Goal: Transaction & Acquisition: Obtain resource

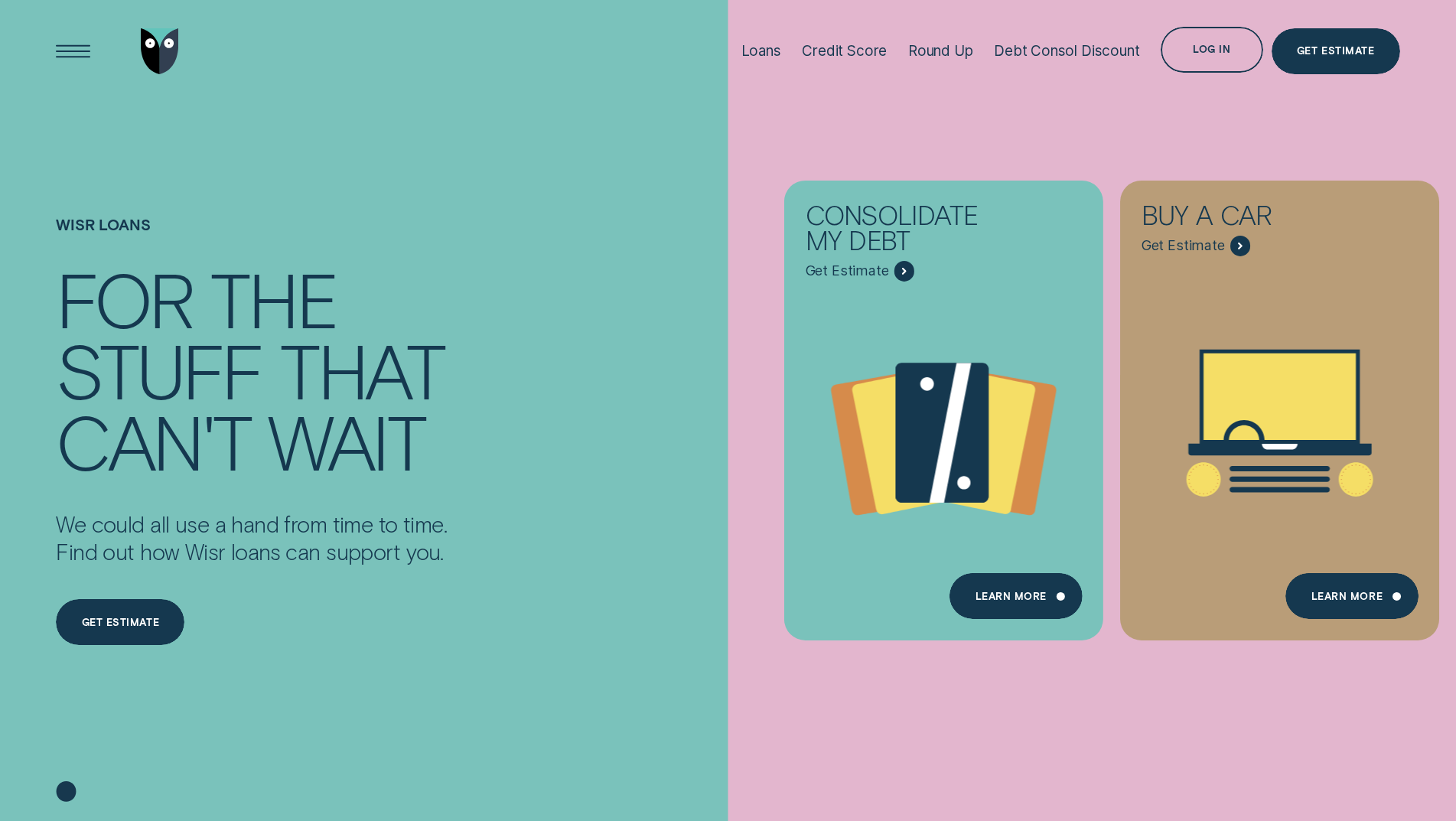
drag, startPoint x: 0, startPoint y: 0, endPoint x: 1009, endPoint y: 140, distance: 1018.7
click at [1009, 140] on div "Consolidate my debt Get Estimate Loans - Debt Consolidation Learn more Learn mo…" at bounding box center [1456, 410] width 1456 height 821
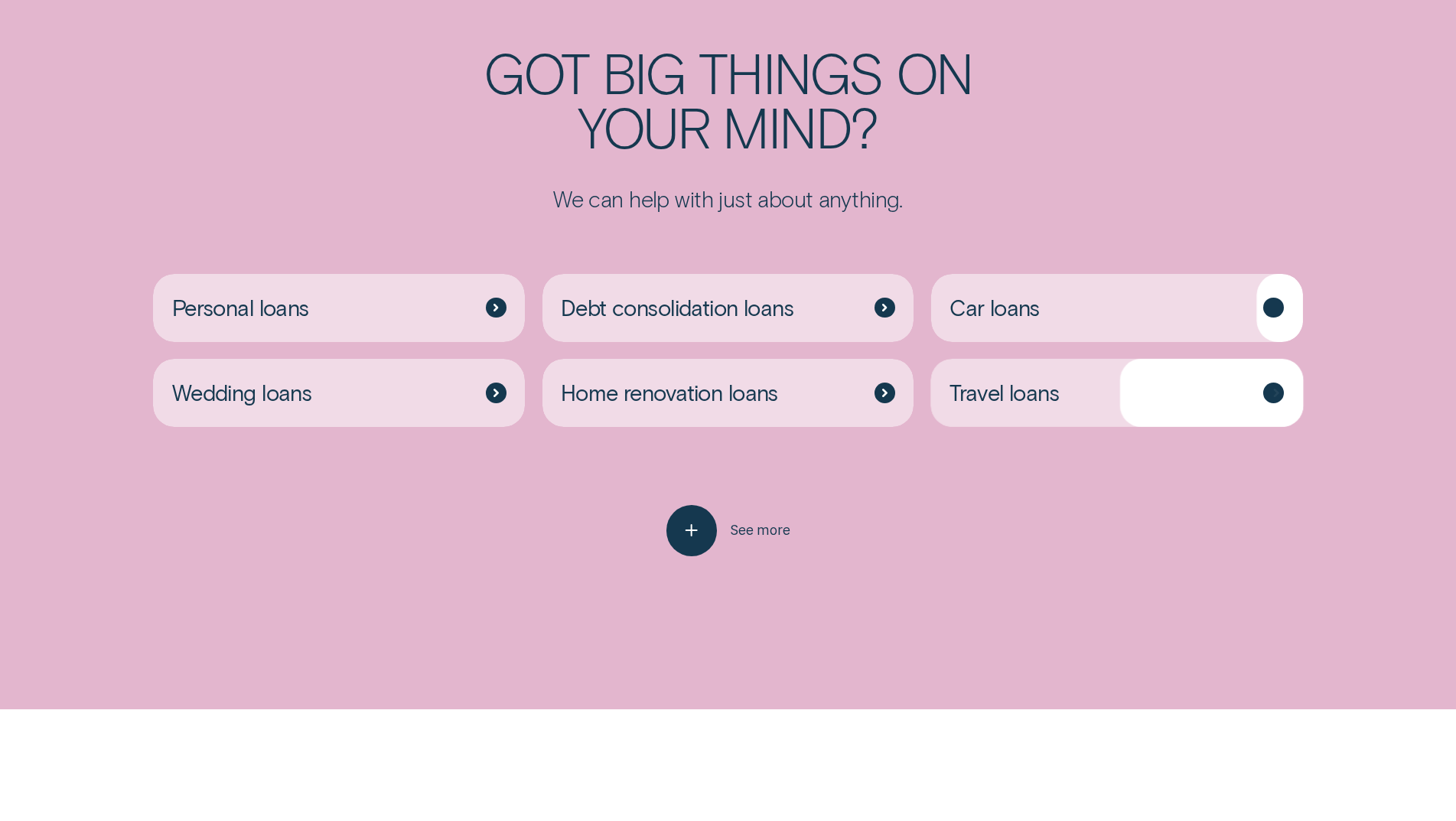
scroll to position [4209, 0]
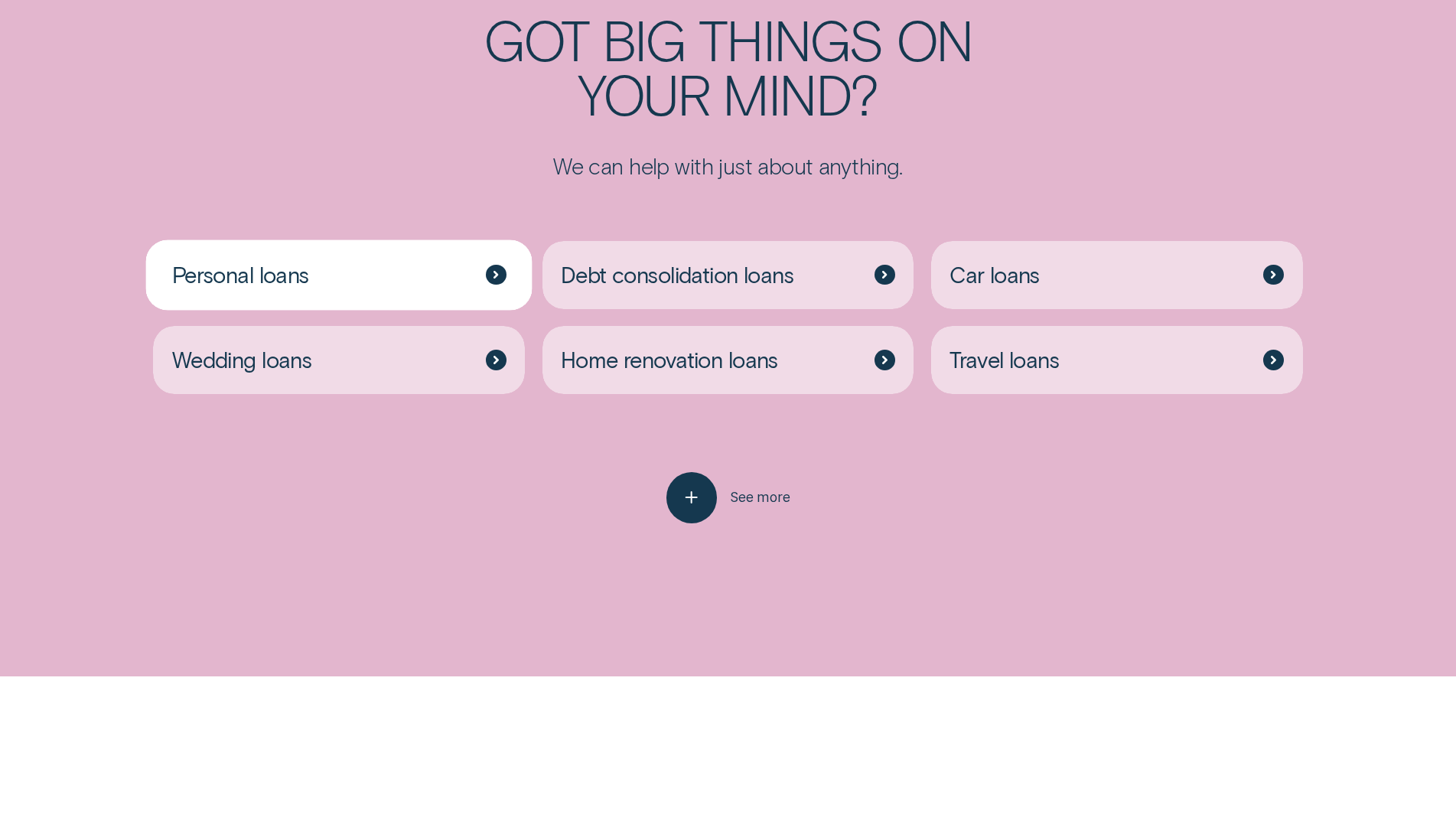
click at [506, 276] on div at bounding box center [496, 275] width 21 height 21
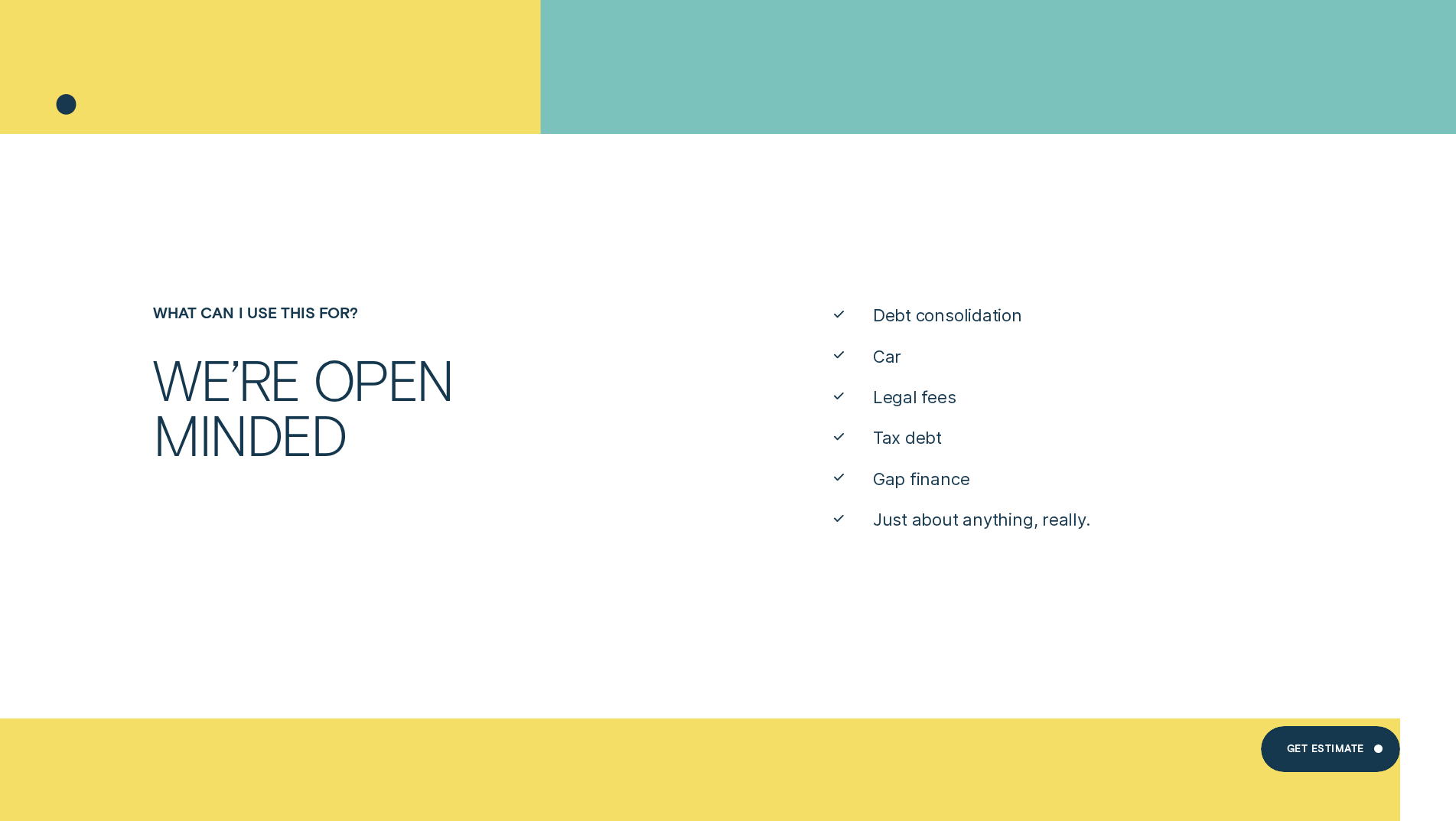
scroll to position [688, 0]
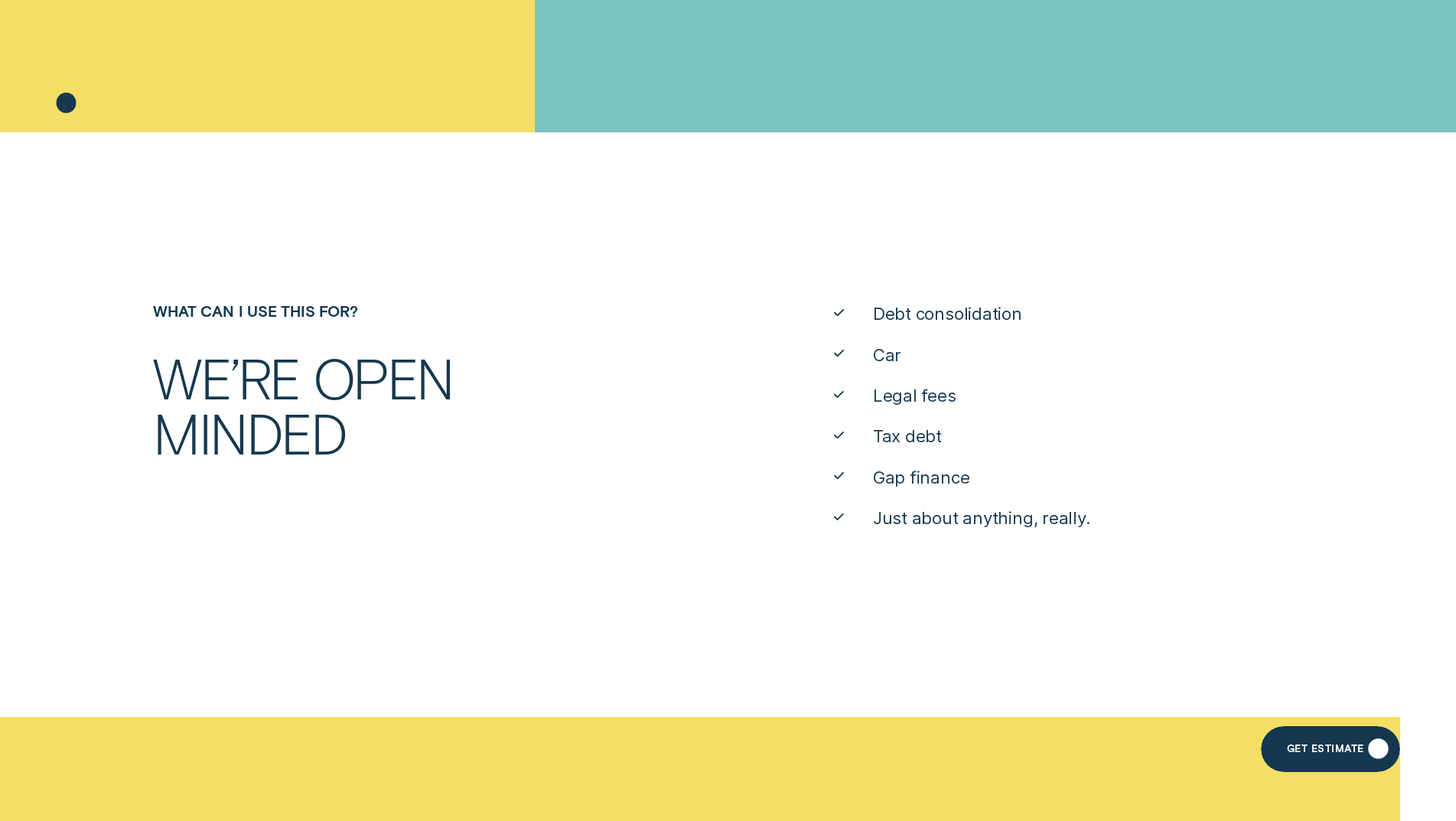
click at [1355, 747] on div "Get Estimate" at bounding box center [1326, 751] width 77 height 10
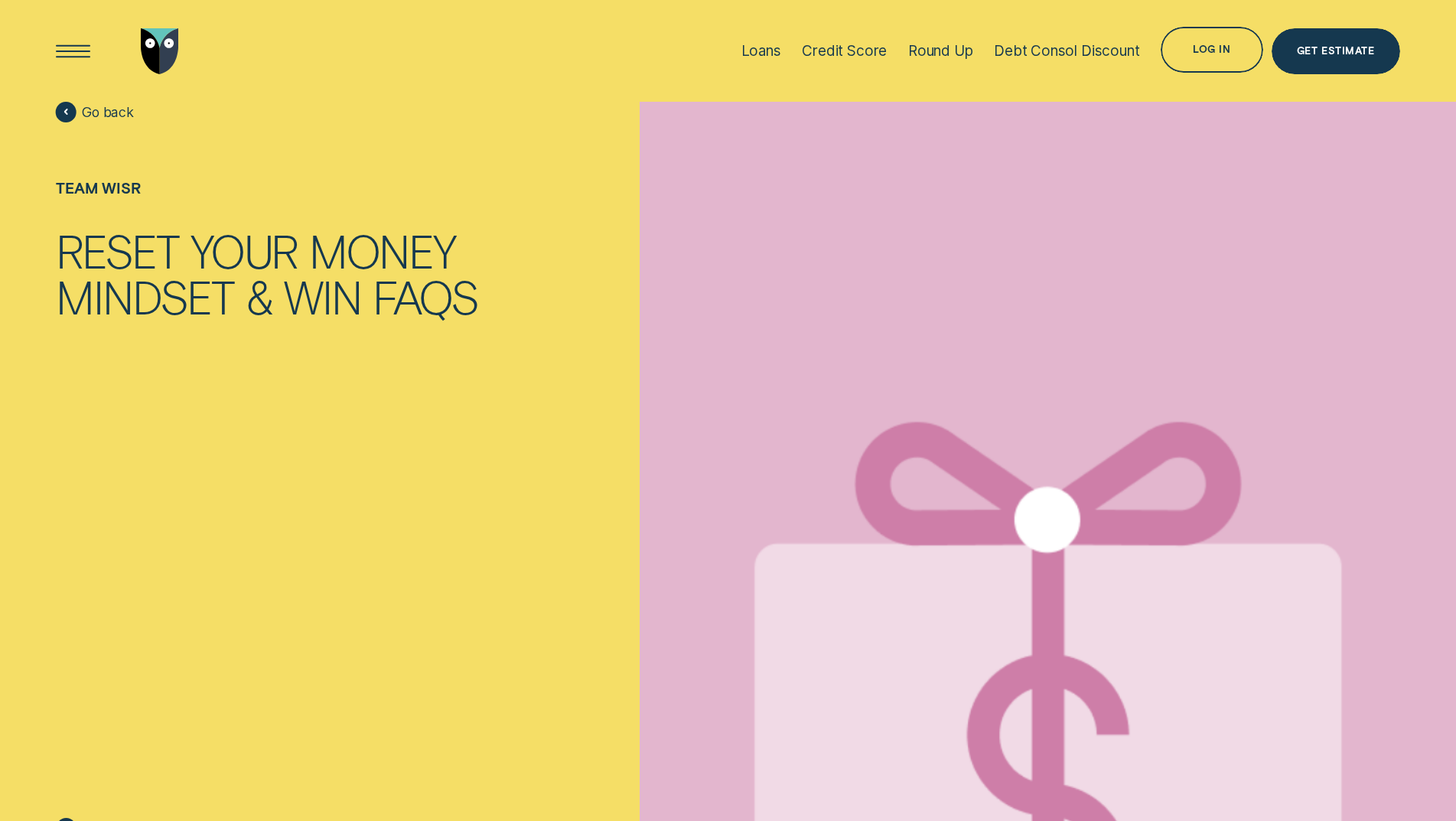
click at [90, 113] on span "Go back" at bounding box center [108, 112] width 52 height 17
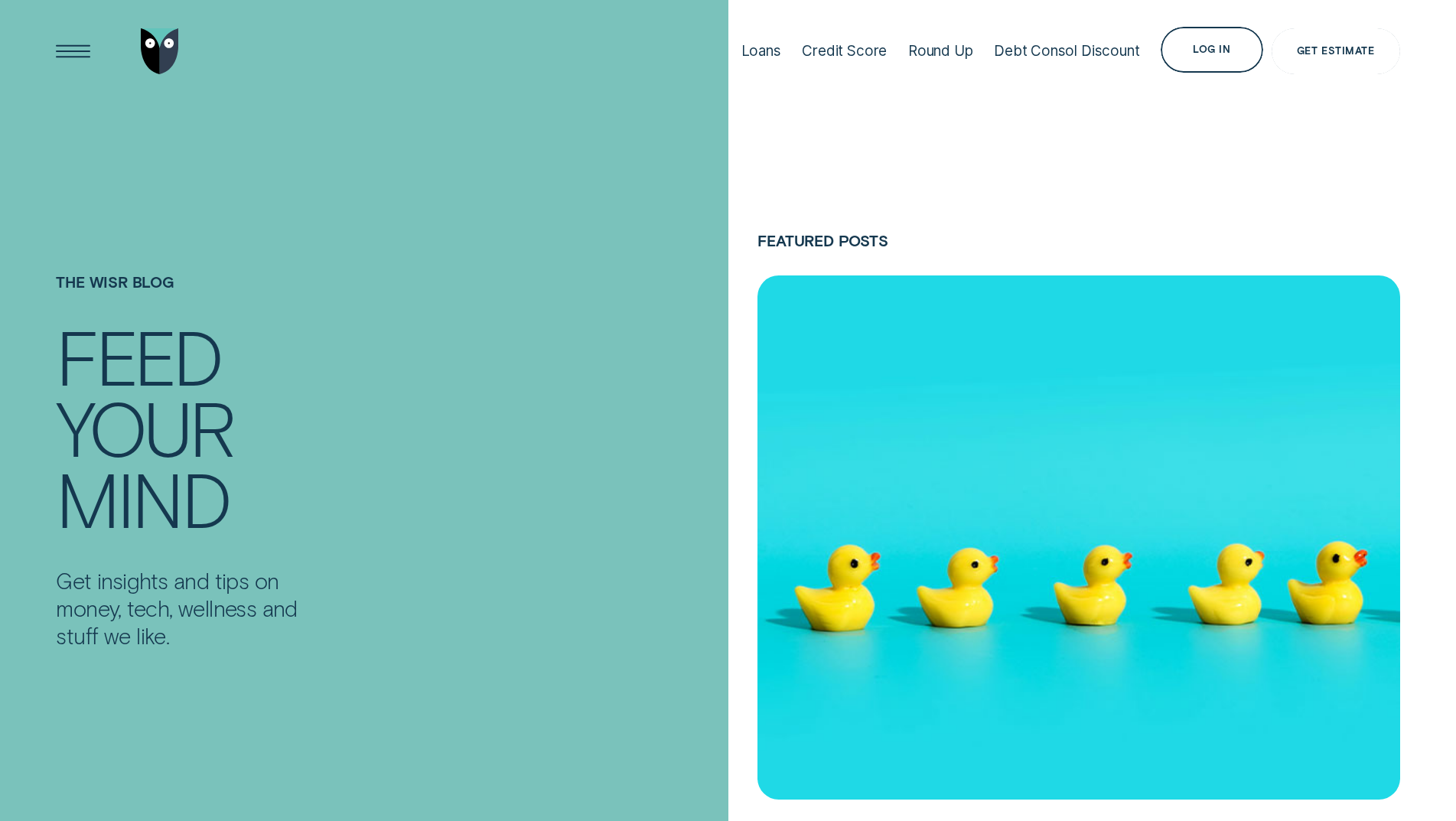
click at [1324, 55] on div "Get Estimate" at bounding box center [1335, 51] width 77 height 10
click at [828, 52] on div "Credit Score" at bounding box center [844, 51] width 85 height 17
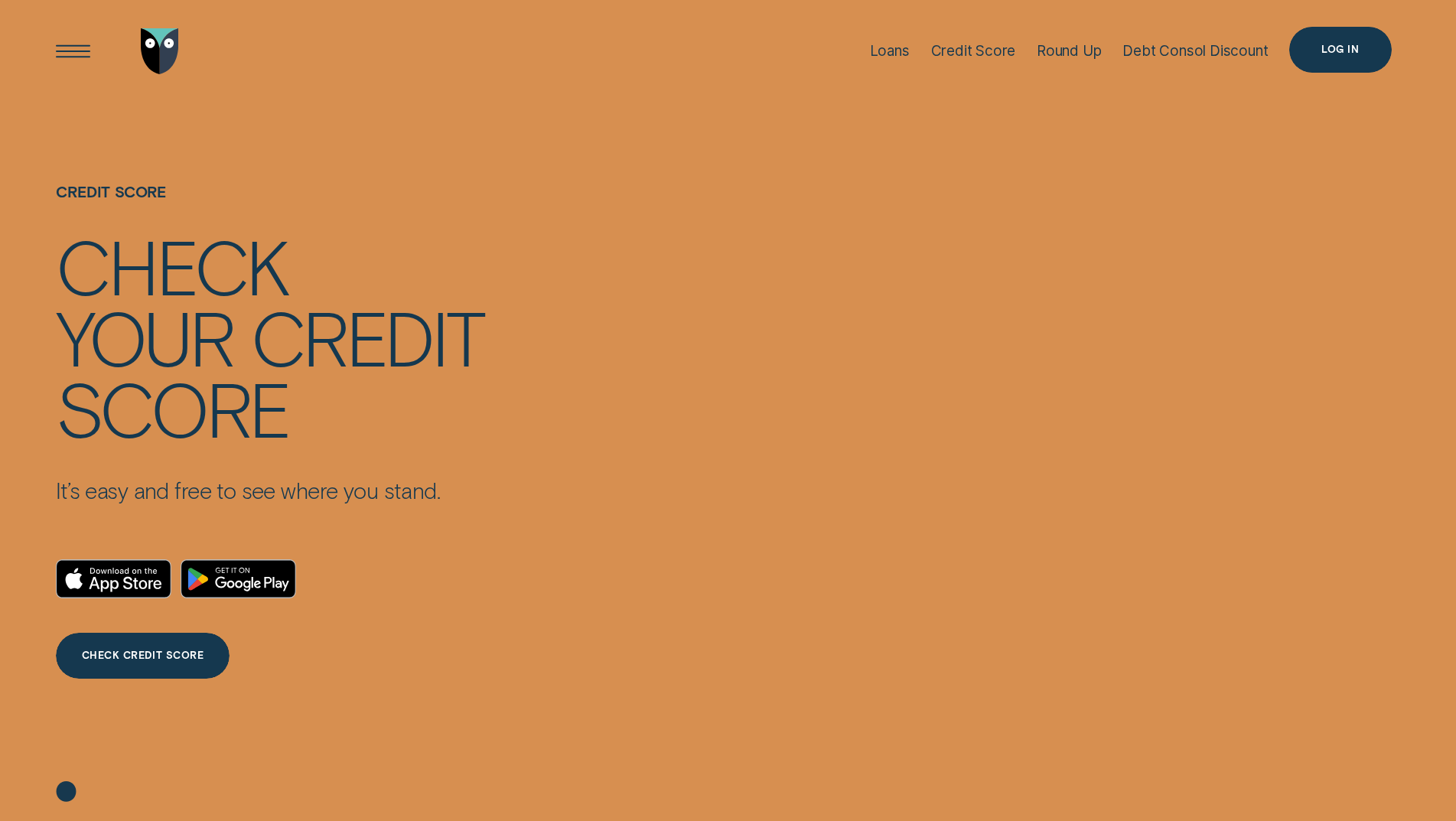
click at [1363, 40] on div "Log in" at bounding box center [1340, 50] width 102 height 46
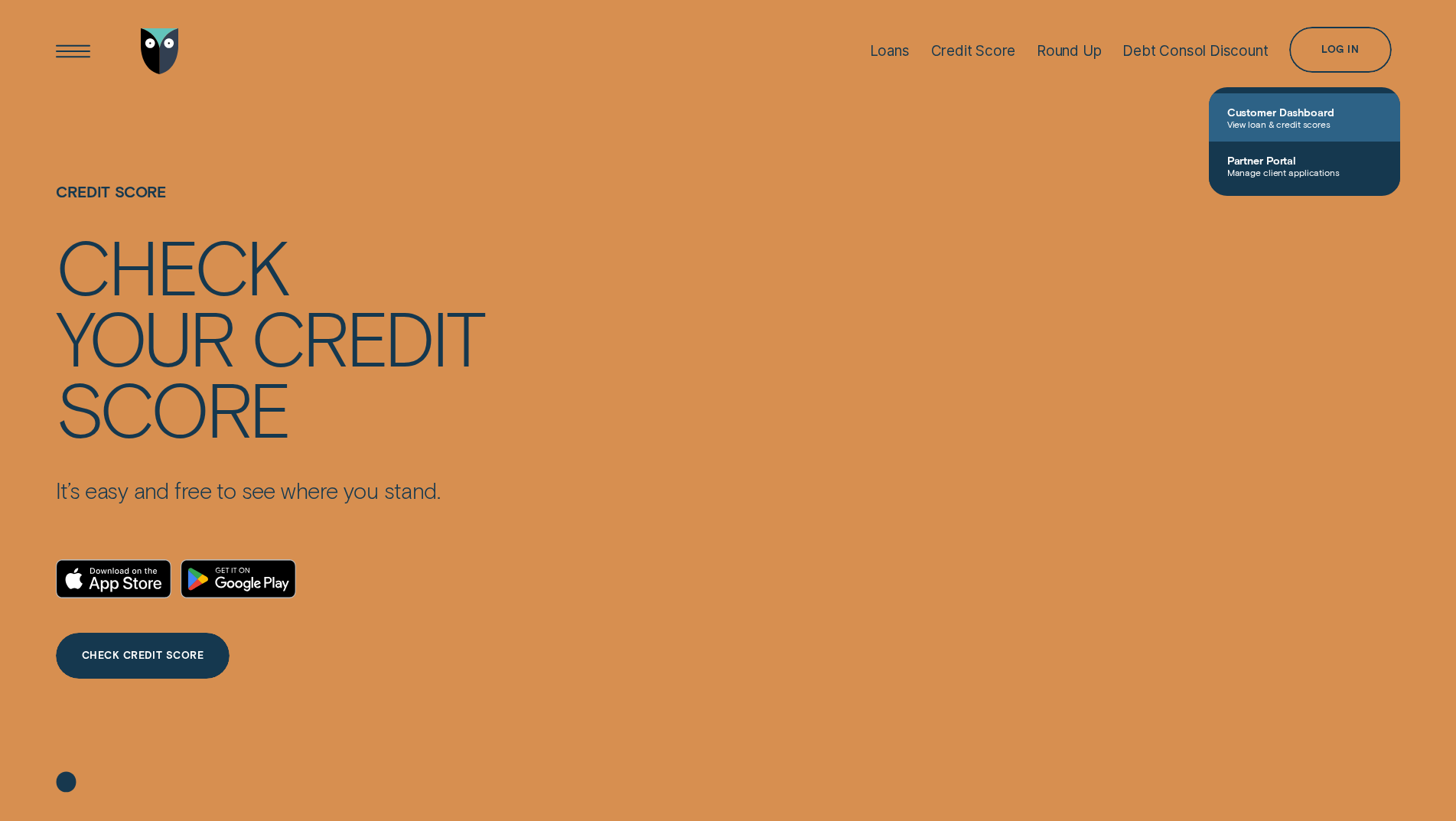
click at [1322, 121] on span "View loan & credit scores" at bounding box center [1304, 124] width 155 height 10
